Goal: Check status: Verify the current state of an ongoing process or item

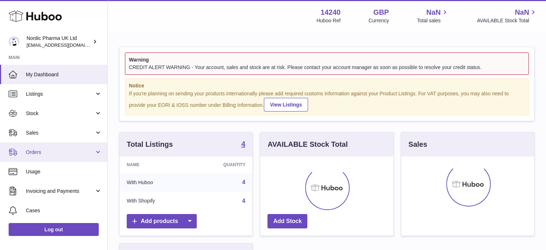
click at [70, 149] on span "Orders" at bounding box center [60, 152] width 69 height 7
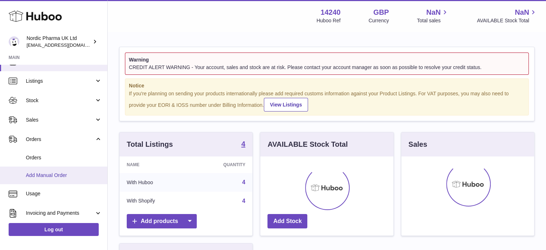
scroll to position [36, 0]
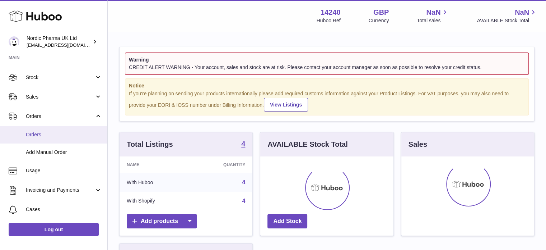
click at [49, 136] on span "Orders" at bounding box center [64, 134] width 76 height 7
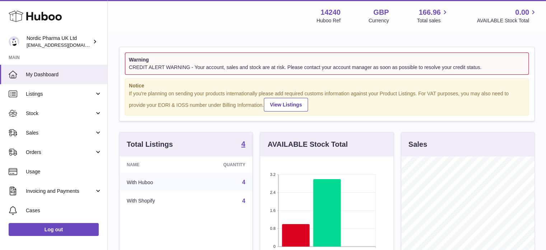
scroll to position [112, 133]
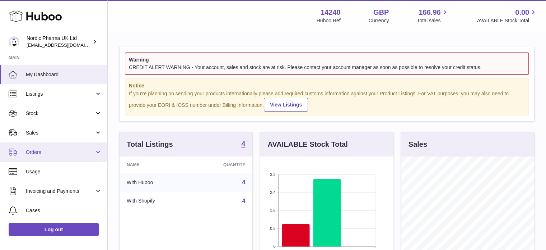
click at [67, 147] on link "Orders" at bounding box center [53, 151] width 107 height 19
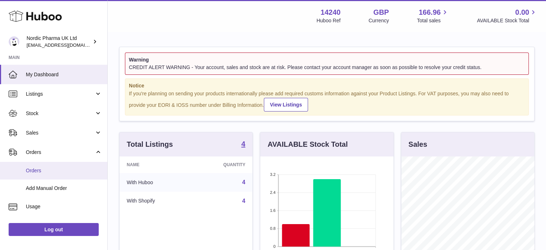
click at [61, 164] on link "Orders" at bounding box center [53, 171] width 107 height 18
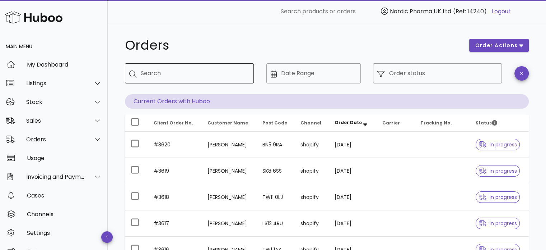
click at [171, 80] on div "Search" at bounding box center [194, 73] width 107 height 20
type input "****"
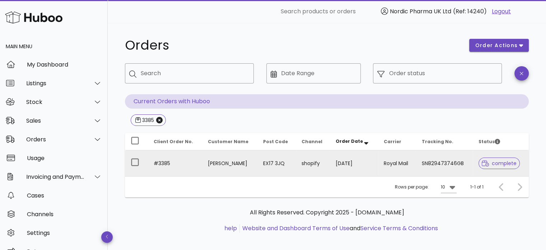
click at [455, 162] on td "SN829473746GB" at bounding box center [444, 163] width 57 height 26
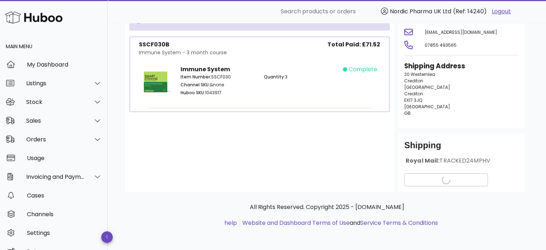
scroll to position [75, 0]
click at [421, 181] on span "View Tracking details" at bounding box center [446, 180] width 71 height 8
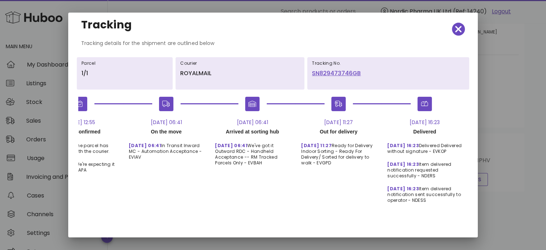
scroll to position [0, 0]
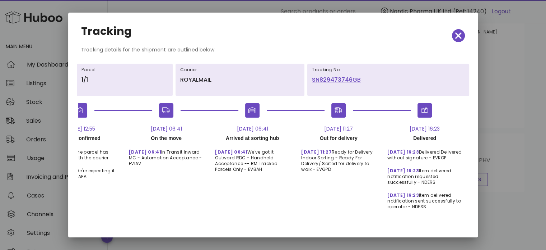
click at [500, 58] on div at bounding box center [273, 125] width 546 height 250
click at [457, 36] on span "button" at bounding box center [458, 36] width 13 height 10
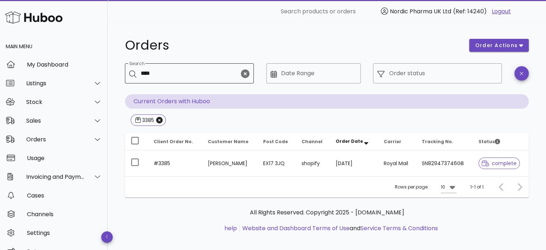
click at [147, 74] on input "****" at bounding box center [190, 73] width 99 height 11
type input "****"
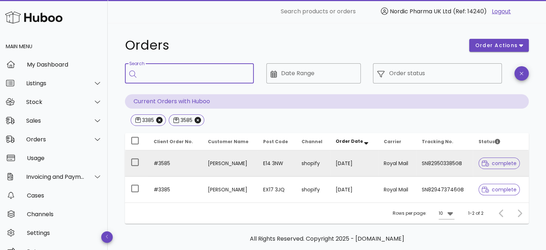
click at [307, 156] on td "shopify" at bounding box center [313, 163] width 34 height 26
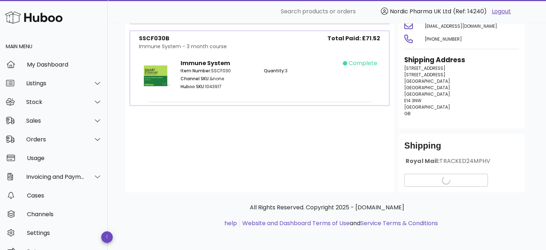
scroll to position [81, 0]
click at [449, 176] on span "View Tracking details" at bounding box center [446, 180] width 71 height 8
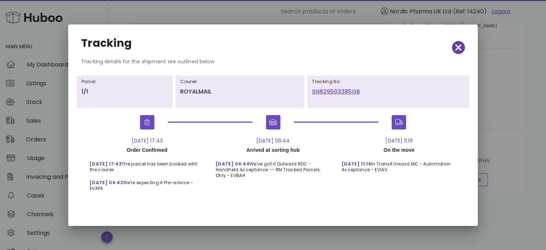
click at [456, 46] on icon "button" at bounding box center [459, 47] width 6 height 10
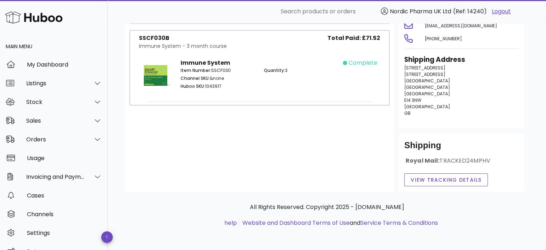
scroll to position [0, 0]
